Goal: Task Accomplishment & Management: Manage account settings

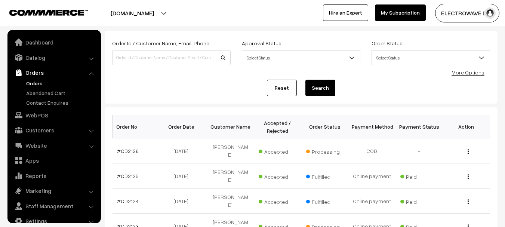
scroll to position [12, 0]
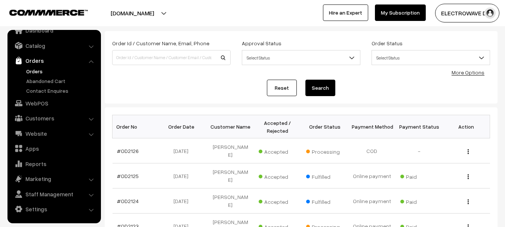
click at [31, 75] on link "Orders" at bounding box center [61, 71] width 74 height 8
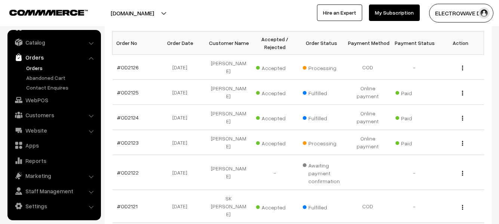
scroll to position [150, 0]
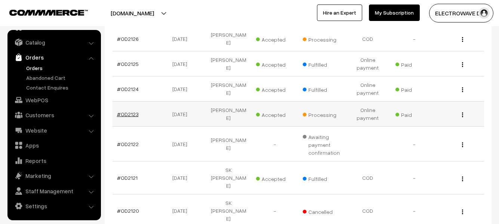
click at [127, 111] on link "#OD2123" at bounding box center [128, 114] width 22 height 6
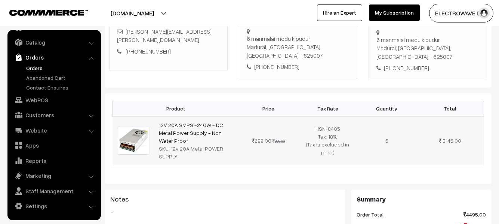
scroll to position [150, 0]
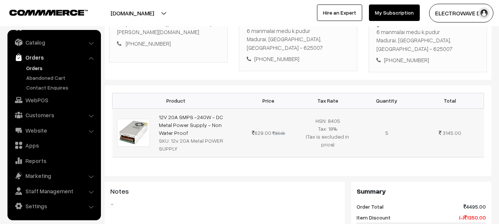
drag, startPoint x: 187, startPoint y: 132, endPoint x: 153, endPoint y: 108, distance: 41.9
click at [153, 108] on tr "12V 20A SMPS -240W - DC Metal Power Supply - Non Water Proof SKU: 12v 20A Metal…" at bounding box center [299, 132] width 372 height 49
click at [228, 136] on div "SKU: 12v 20A Metal POWER SUPPLY" at bounding box center [197, 144] width 76 height 16
drag, startPoint x: 226, startPoint y: 123, endPoint x: 158, endPoint y: 114, distance: 69.1
click at [158, 114] on td "12V 20A SMPS -240W - DC Metal Power Supply - Non Water Proof SKU: 12v 20A Metal…" at bounding box center [196, 132] width 85 height 49
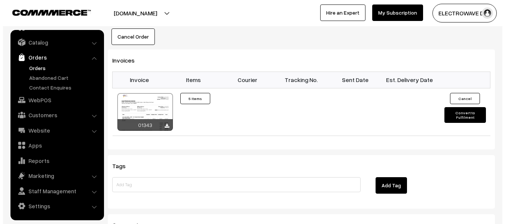
scroll to position [486, 0]
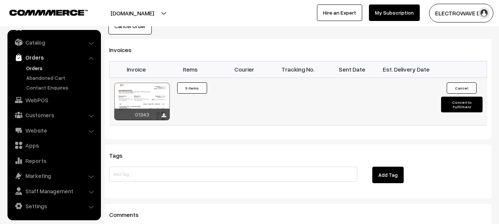
click at [457, 96] on button "Convert to Fulfilment" at bounding box center [461, 104] width 41 height 16
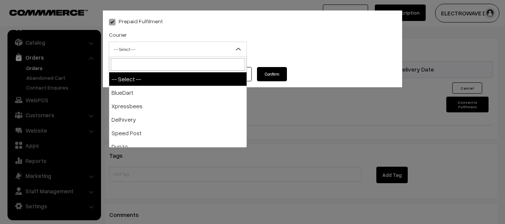
click at [148, 55] on span "-- Select --" at bounding box center [177, 49] width 137 height 13
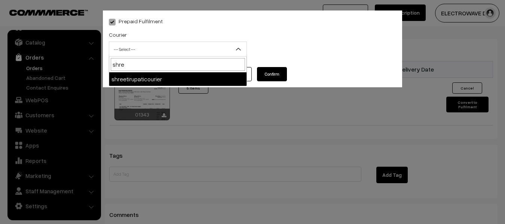
type input "shree"
select select "8"
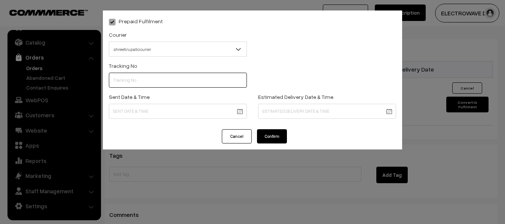
click at [149, 74] on input "text" at bounding box center [178, 80] width 138 height 15
type input "374800045731"
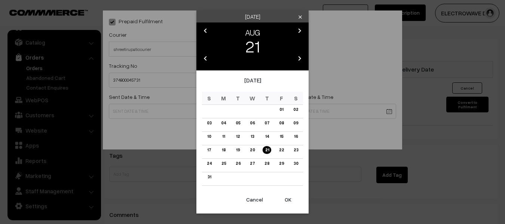
click at [292, 200] on button "OK" at bounding box center [288, 199] width 30 height 16
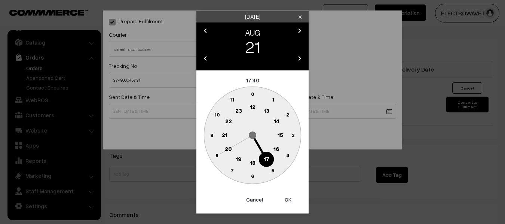
click at [292, 200] on button "OK" at bounding box center [288, 199] width 30 height 16
type input "21-08-2025 17:40"
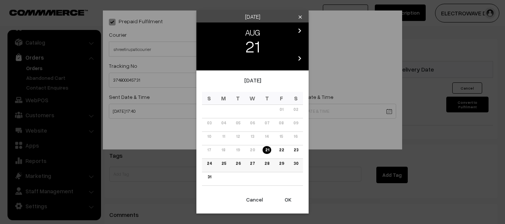
click at [222, 161] on link "25" at bounding box center [223, 163] width 9 height 8
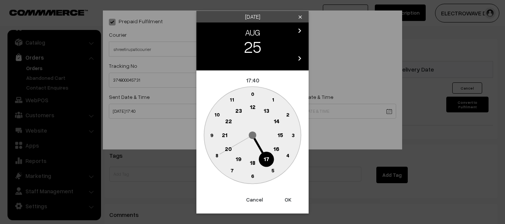
click at [286, 195] on button "OK" at bounding box center [288, 199] width 30 height 16
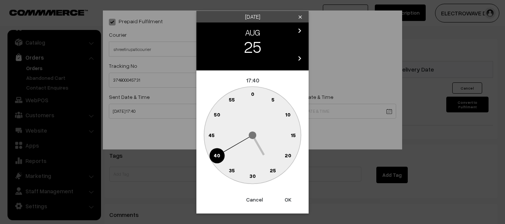
click at [286, 195] on button "OK" at bounding box center [288, 199] width 30 height 16
type input "25-08-2025 17:40"
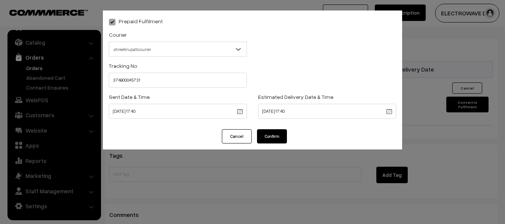
click at [277, 132] on button "Confirm" at bounding box center [272, 136] width 30 height 14
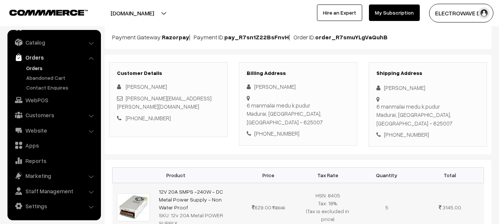
scroll to position [75, 0]
click at [41, 62] on link "Orders" at bounding box center [53, 56] width 89 height 13
click at [37, 70] on link "Orders" at bounding box center [61, 68] width 74 height 8
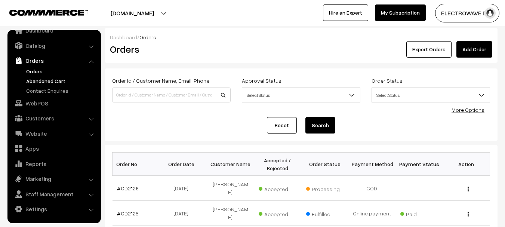
click at [48, 78] on link "Abandoned Cart" at bounding box center [61, 81] width 74 height 8
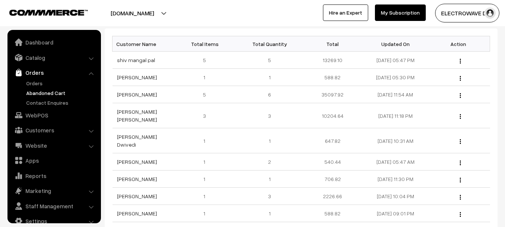
scroll to position [12, 0]
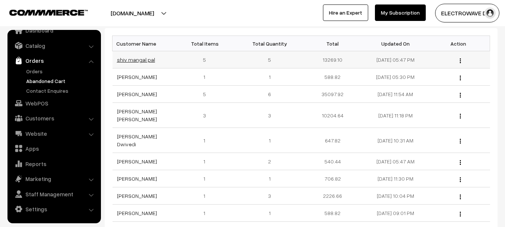
click at [138, 56] on link "shiv mangal pal" at bounding box center [136, 59] width 38 height 6
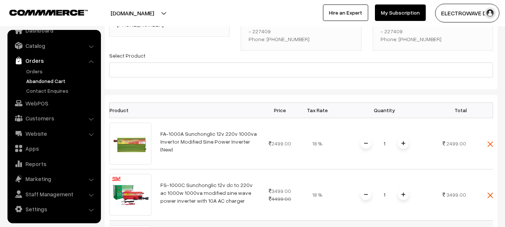
scroll to position [112, 0]
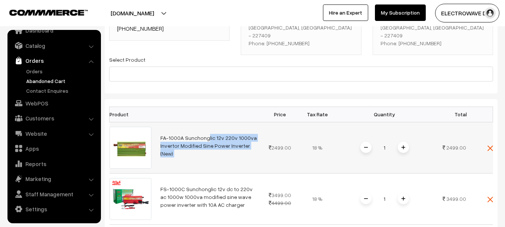
drag, startPoint x: 160, startPoint y: 126, endPoint x: 267, endPoint y: 132, distance: 107.5
click at [267, 132] on tr "FA-1000A Sunchonglic 12v 220v 1000va Invertor Modified Sine Power Inverter (New…" at bounding box center [302, 147] width 384 height 51
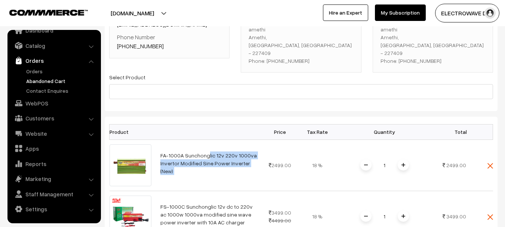
scroll to position [0, 0]
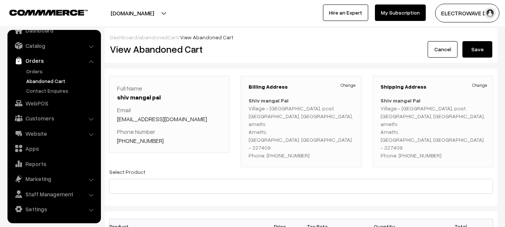
click at [414, 142] on p "Shiv mangal Pal Village - sambhawa, post. Arjunpur, Gauriganj, amethi Amethi, U…" at bounding box center [433, 127] width 105 height 63
drag, startPoint x: 414, startPoint y: 142, endPoint x: 339, endPoint y: 163, distance: 77.4
click at [339, 167] on div "Select Product" at bounding box center [301, 180] width 384 height 27
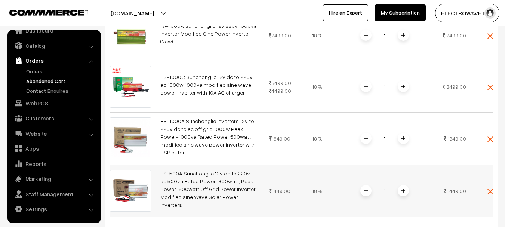
scroll to position [411, 0]
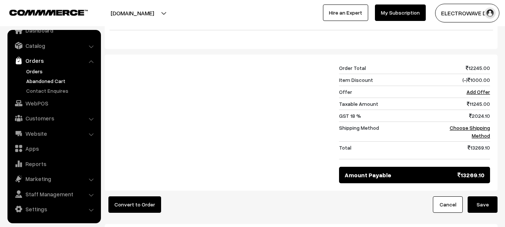
click at [39, 72] on link "Orders" at bounding box center [61, 71] width 74 height 8
